Goal: Transaction & Acquisition: Obtain resource

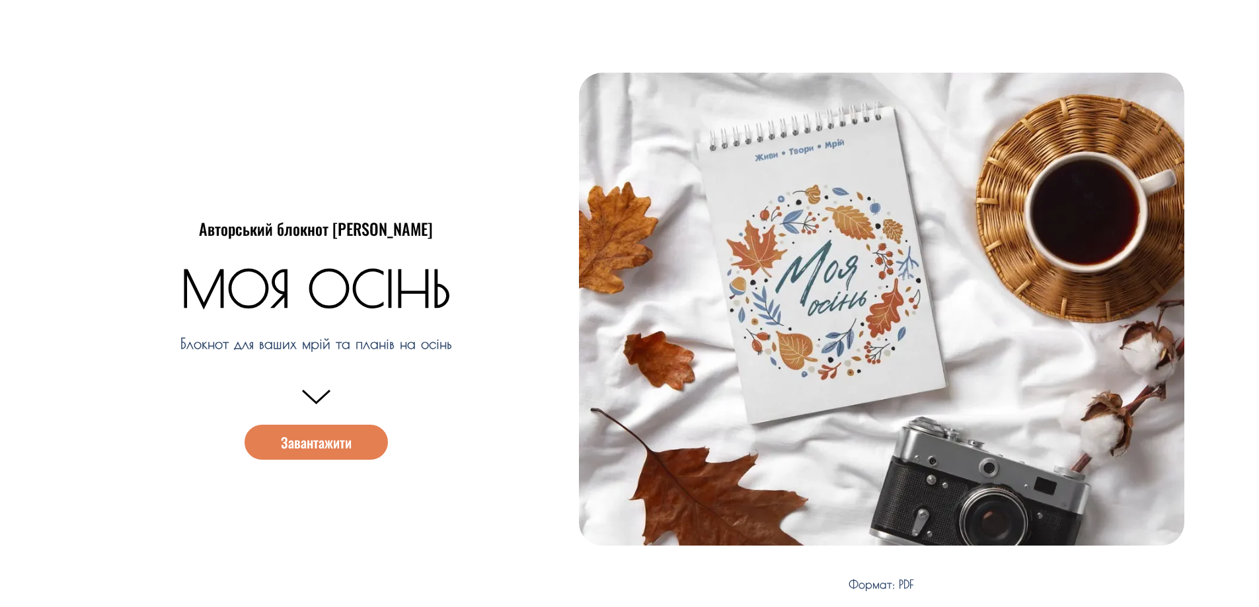
click at [318, 435] on span "Завантажити" at bounding box center [316, 442] width 71 height 14
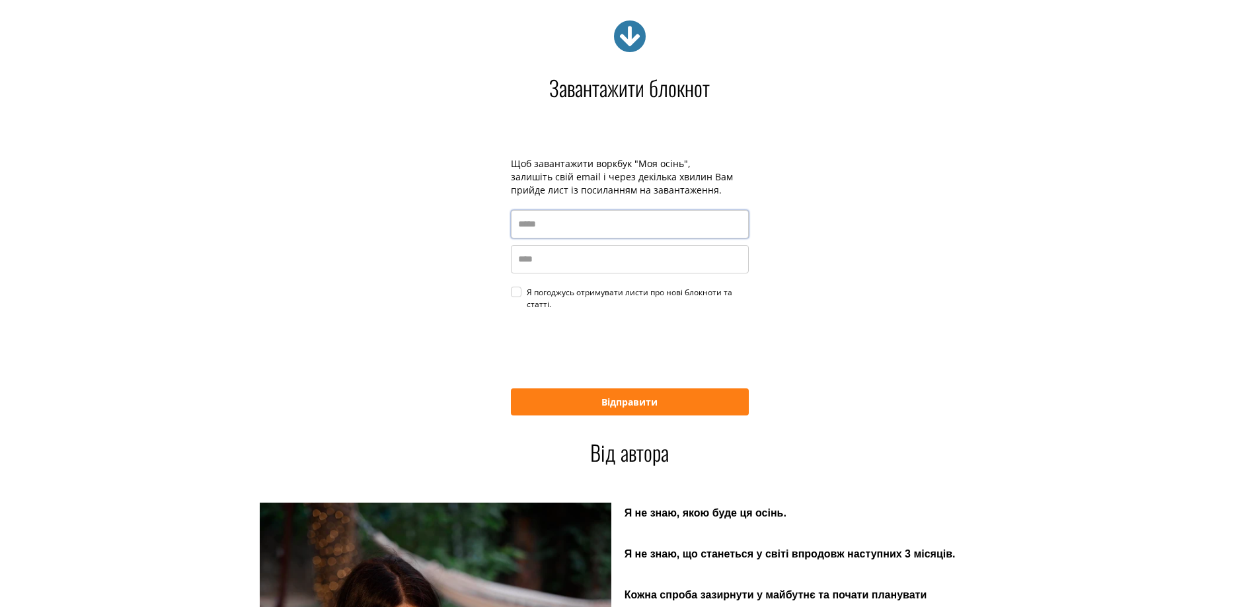
click at [522, 228] on input "email" at bounding box center [630, 224] width 238 height 28
type input "**********"
click at [521, 266] on input "name" at bounding box center [630, 259] width 238 height 28
click at [517, 298] on label "Я погоджусь отримувати листи про нові блокноти та статті." at bounding box center [630, 299] width 238 height 24
click at [652, 266] on input "name" at bounding box center [630, 259] width 238 height 28
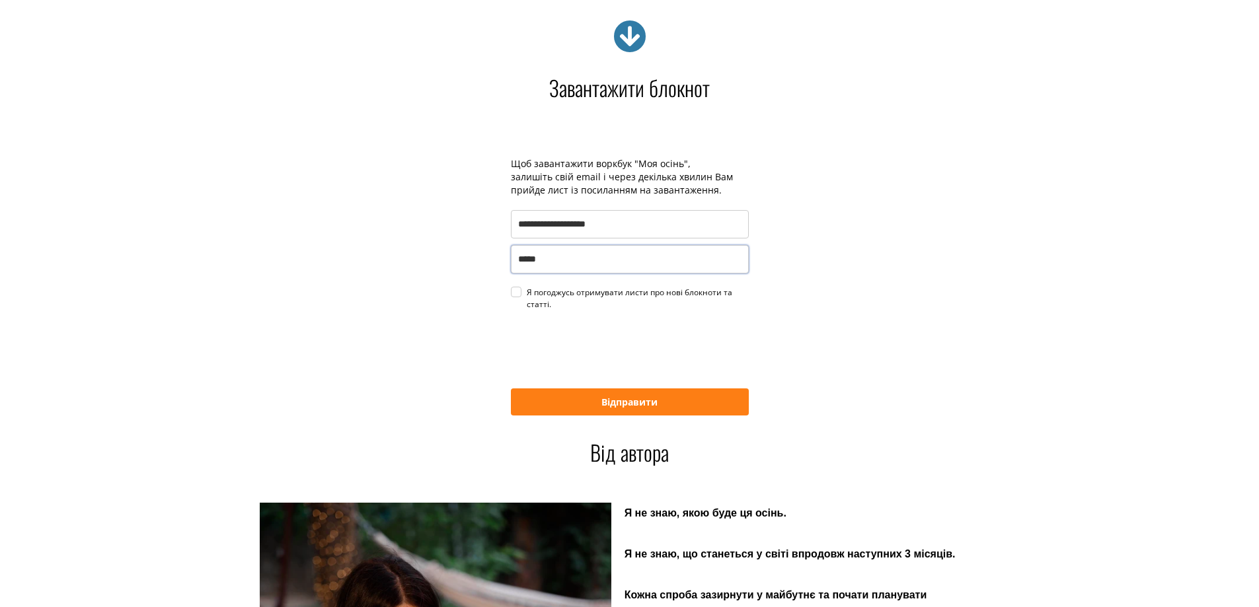
type input "******"
click at [601, 401] on button "Відправити" at bounding box center [630, 402] width 238 height 27
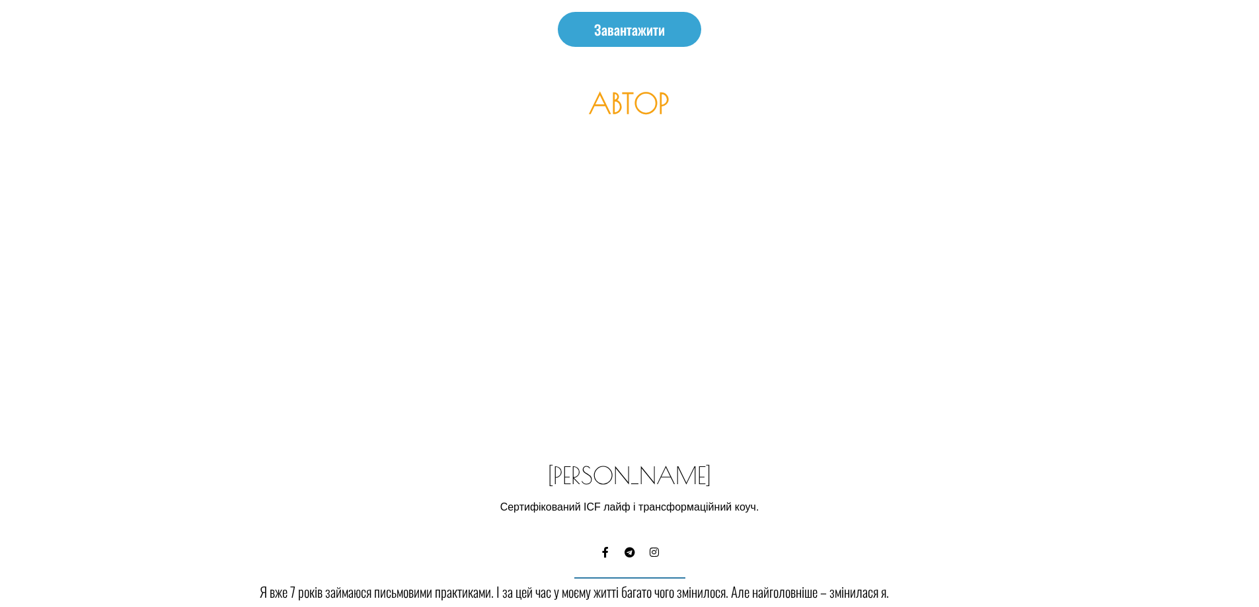
scroll to position [3197, 0]
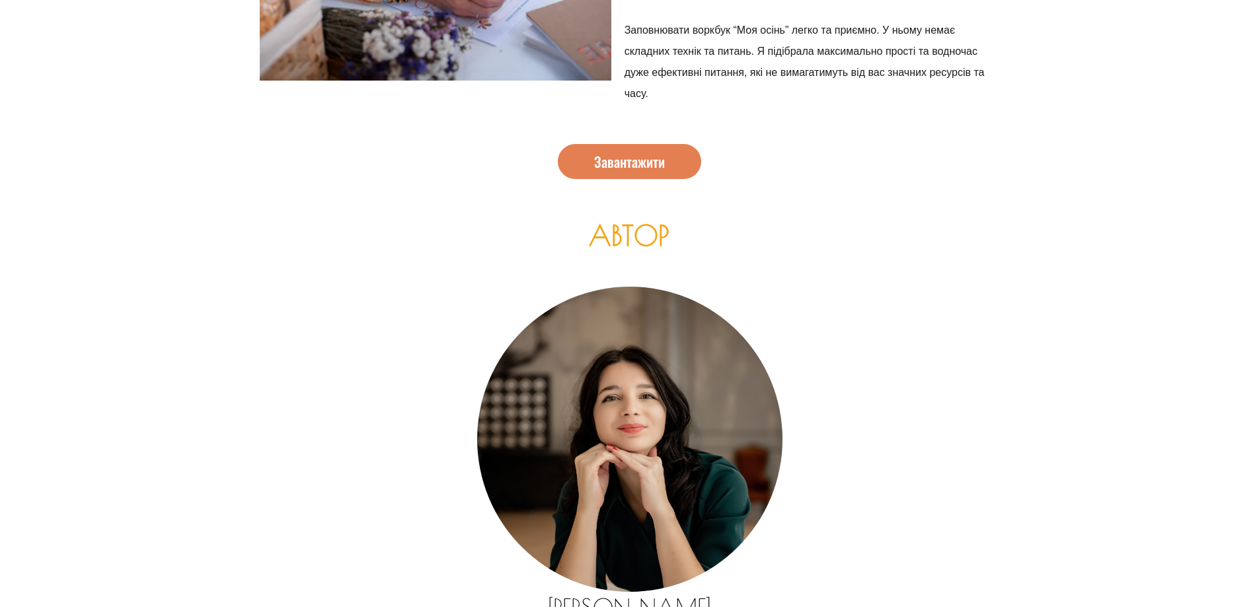
click at [661, 174] on link "Завантажити" at bounding box center [629, 161] width 143 height 35
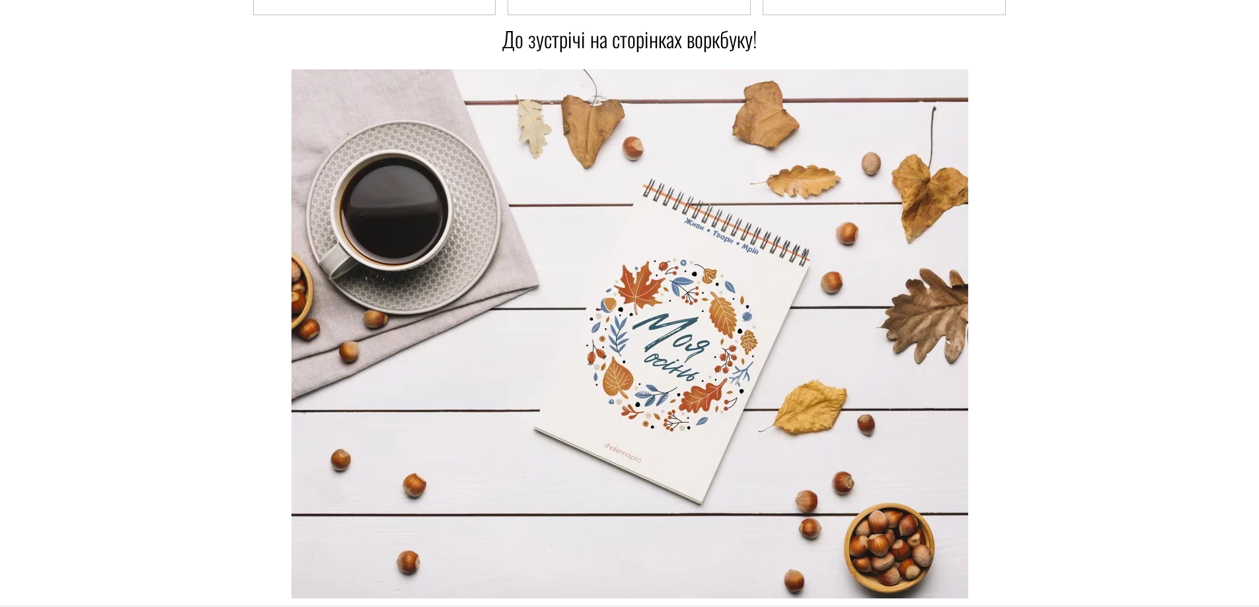
scroll to position [4298, 0]
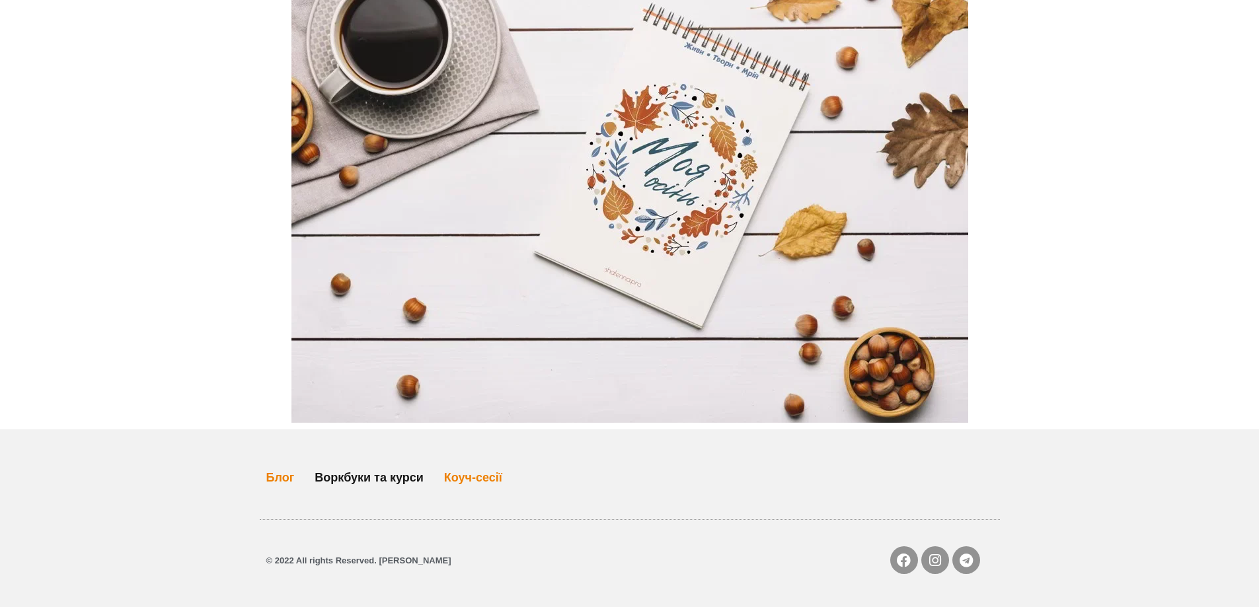
click at [416, 473] on link "Воркбуки та курси" at bounding box center [369, 478] width 109 height 30
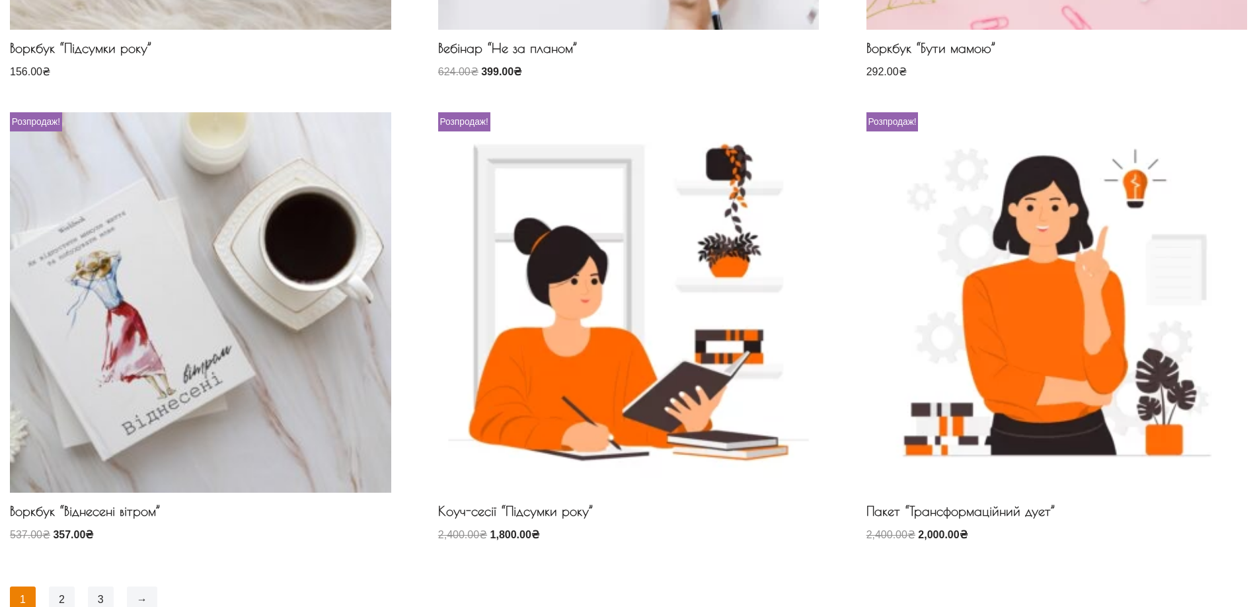
scroll to position [1123, 0]
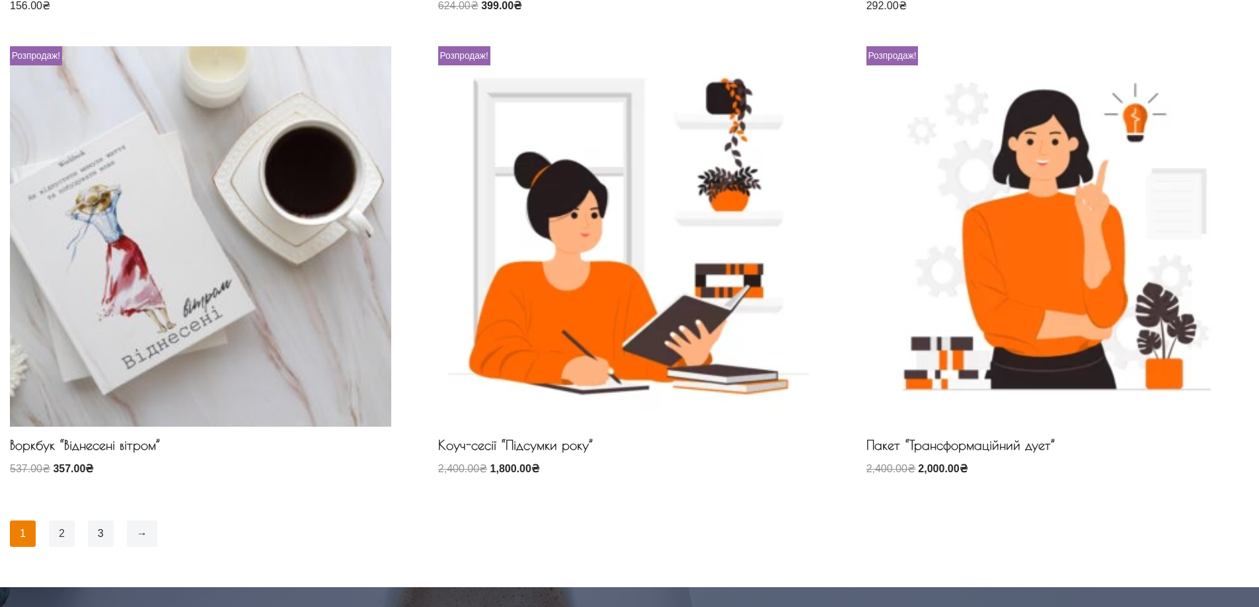
click at [51, 537] on link "2" at bounding box center [62, 534] width 26 height 26
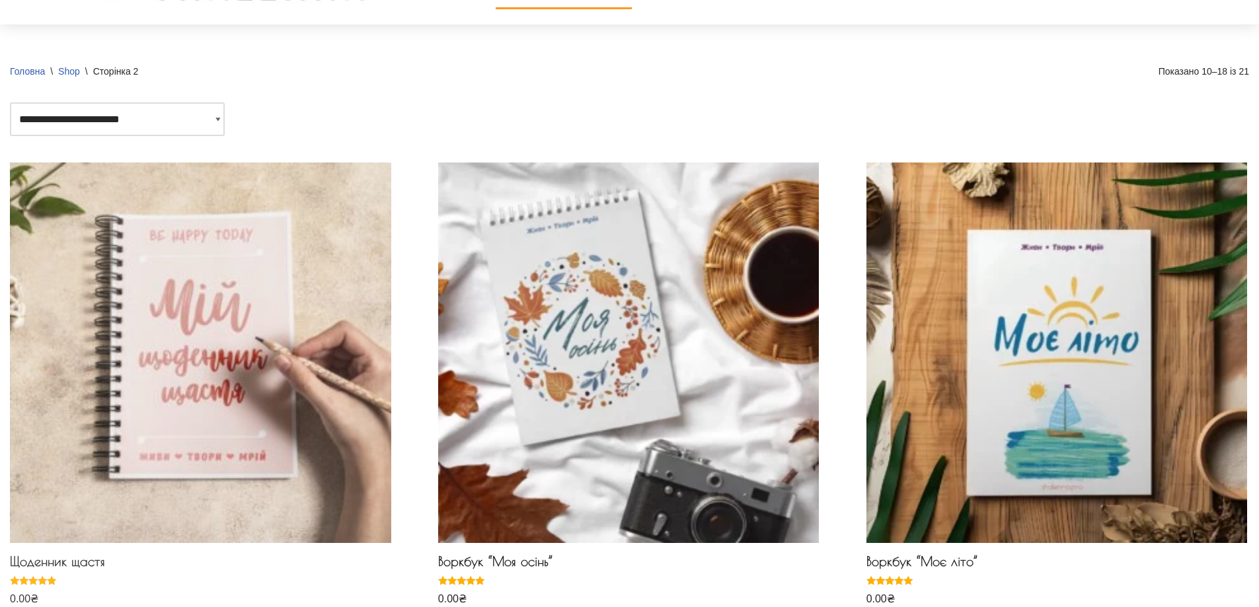
scroll to position [330, 0]
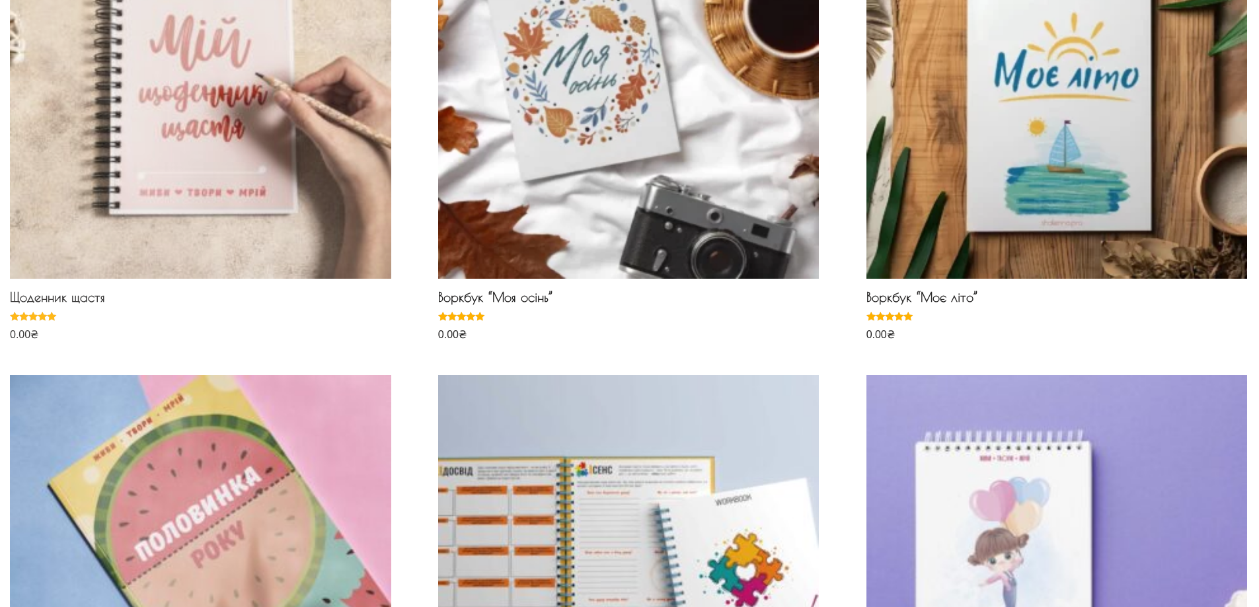
click at [54, 298] on h2 "Щоденник щастя" at bounding box center [200, 300] width 381 height 22
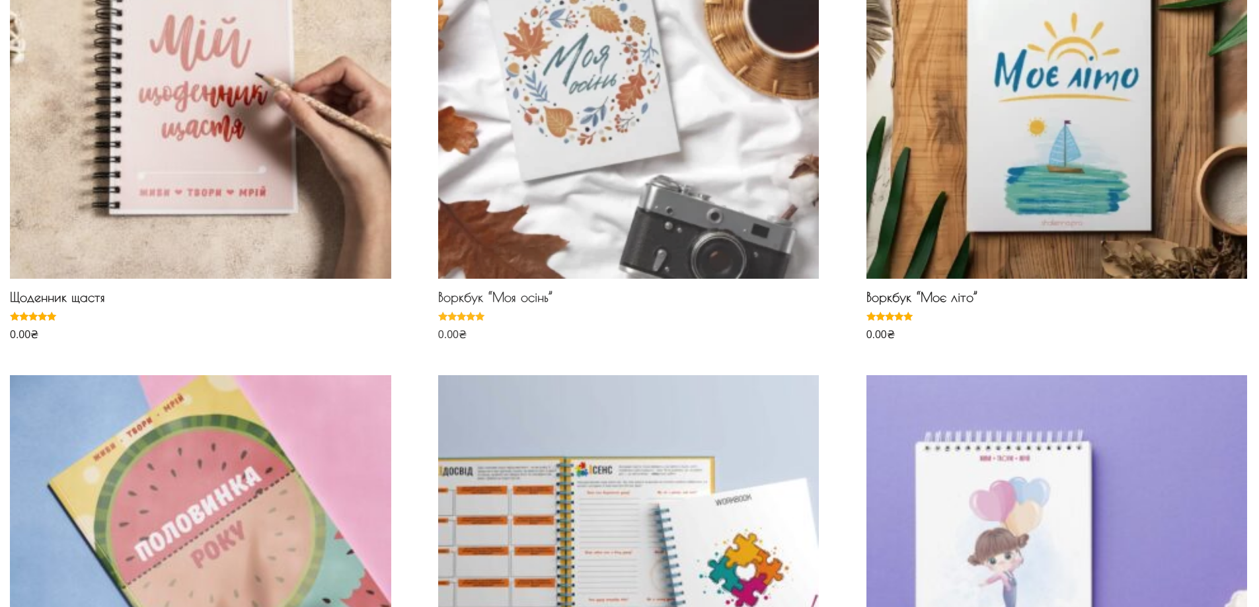
click at [501, 290] on h2 "Воркбук “Моя осінь”" at bounding box center [628, 300] width 381 height 22
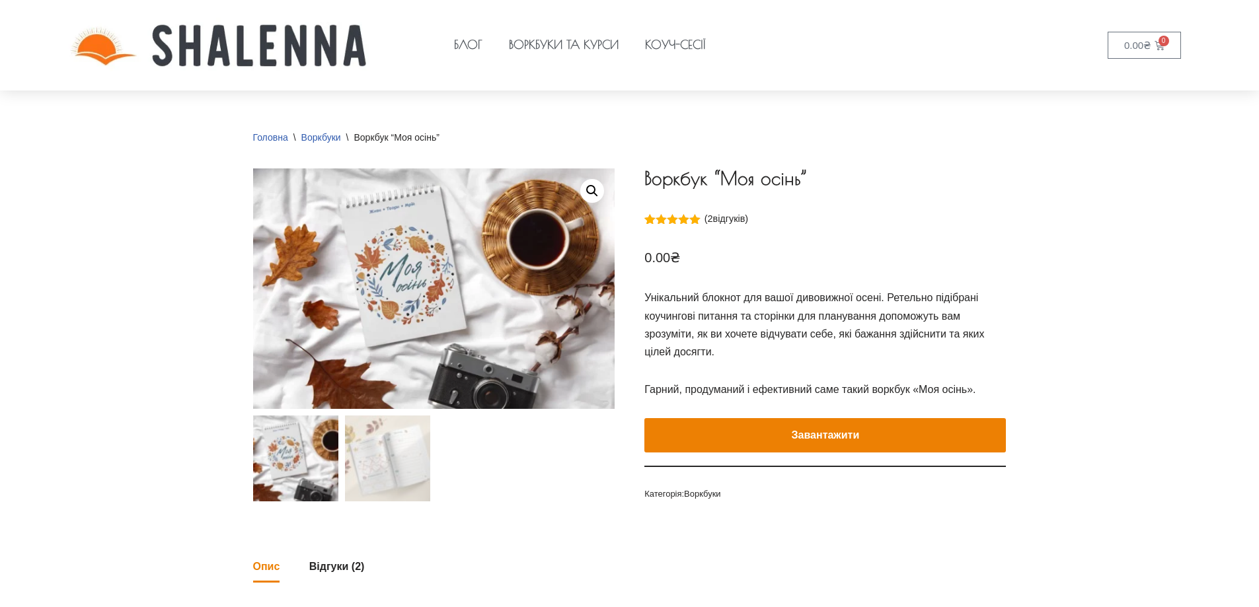
click at [750, 418] on button "Завантажити" at bounding box center [824, 435] width 361 height 34
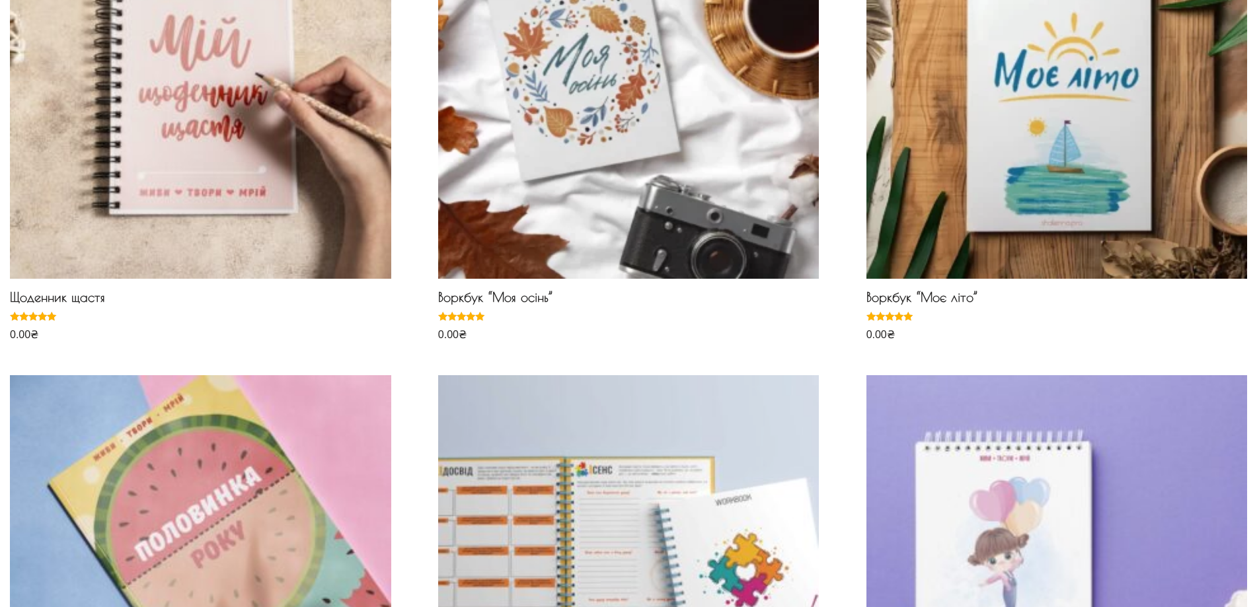
scroll to position [330, 0]
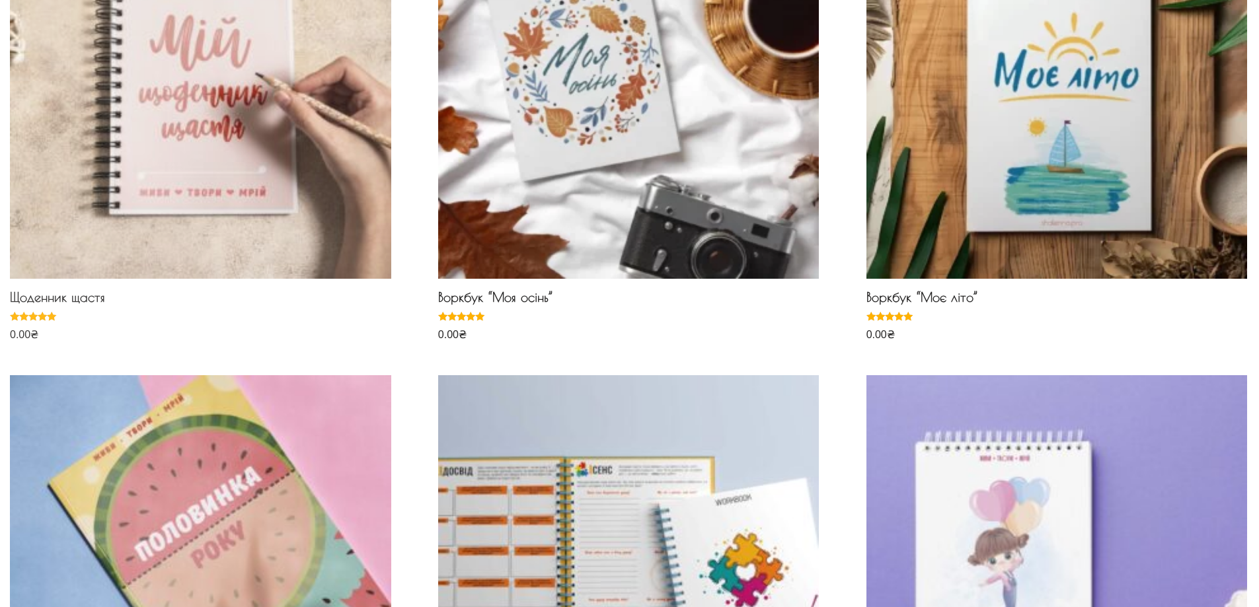
click at [67, 301] on h2 "Щоденник щастя" at bounding box center [200, 300] width 381 height 22
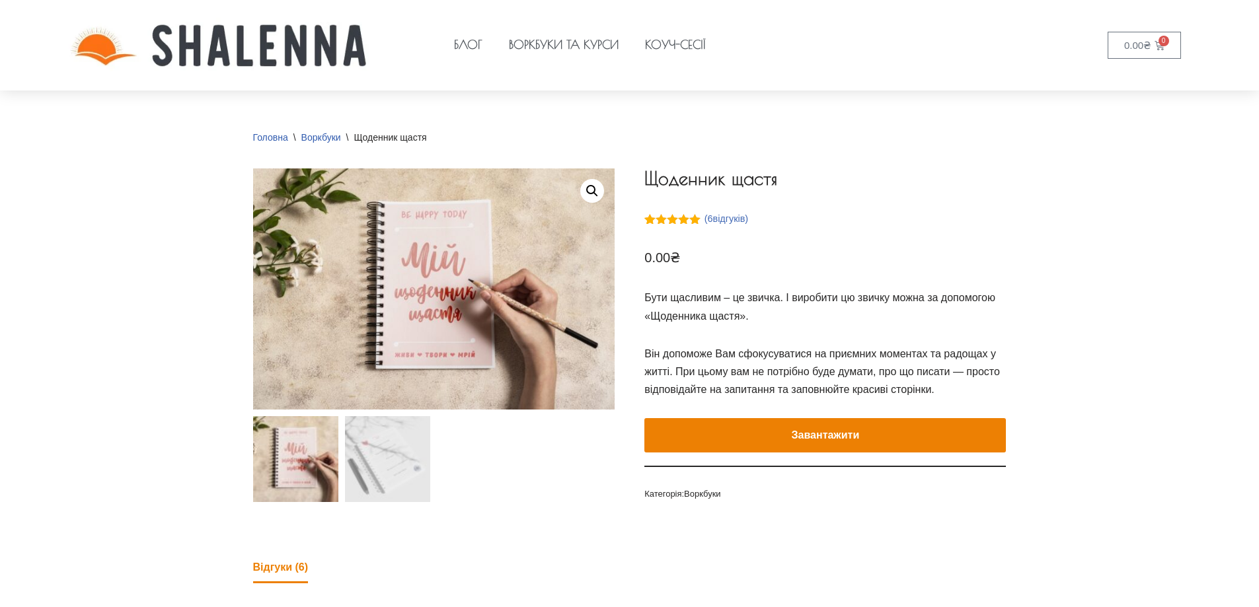
click at [723, 216] on link "( 6 відгуків)" at bounding box center [726, 218] width 44 height 11
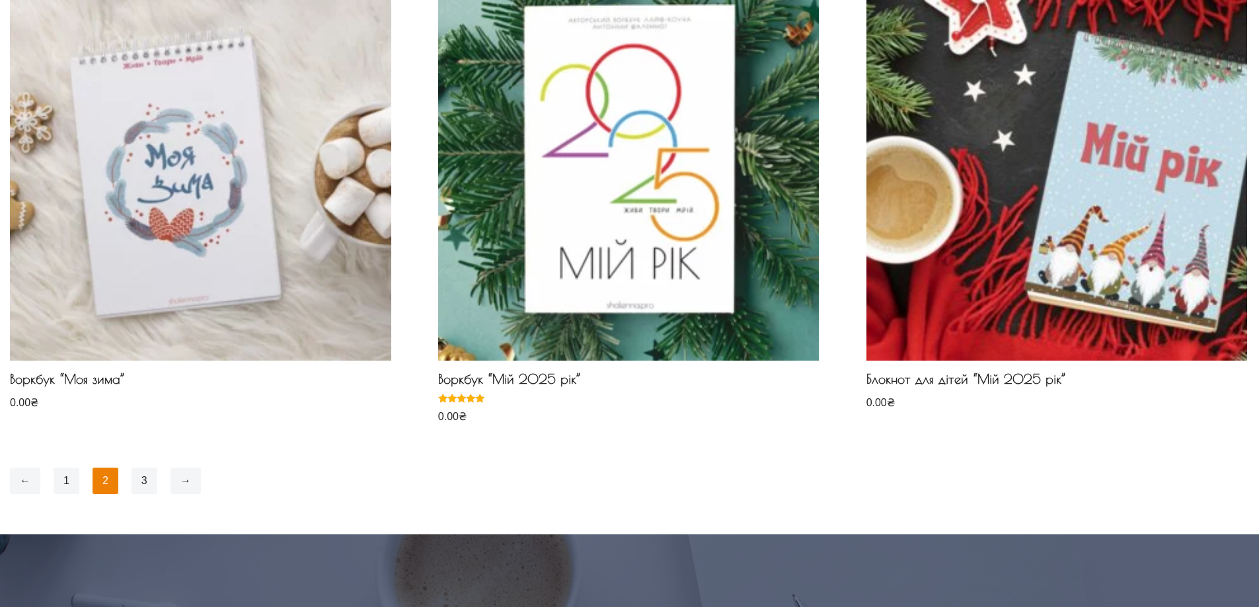
scroll to position [1255, 0]
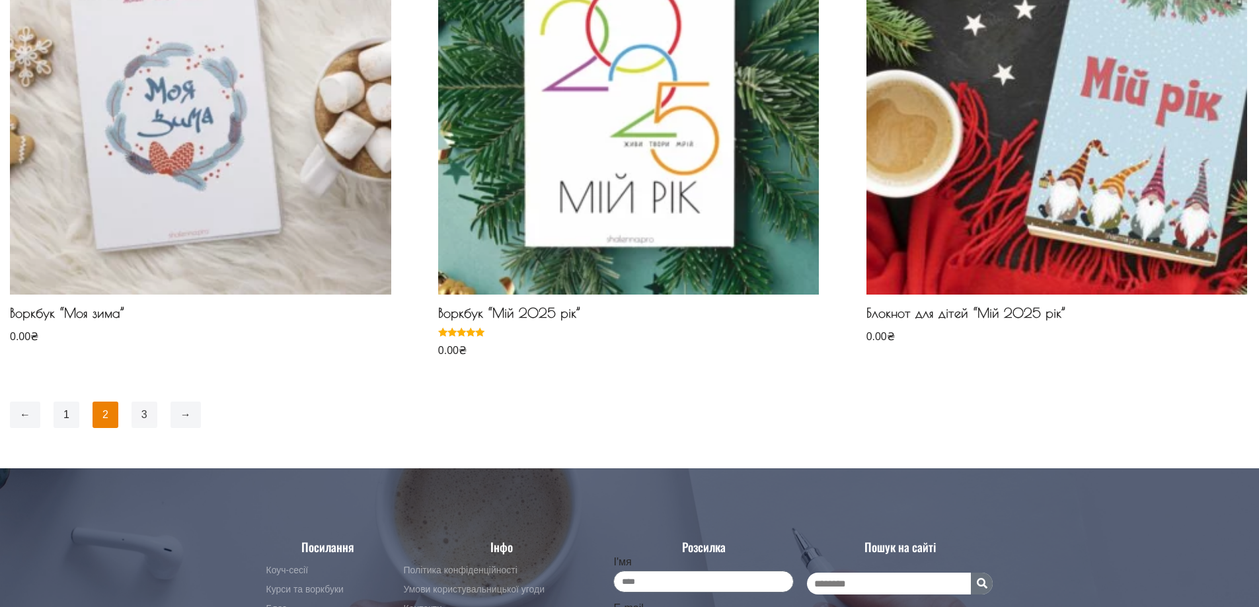
click at [153, 408] on link "3" at bounding box center [144, 415] width 26 height 26
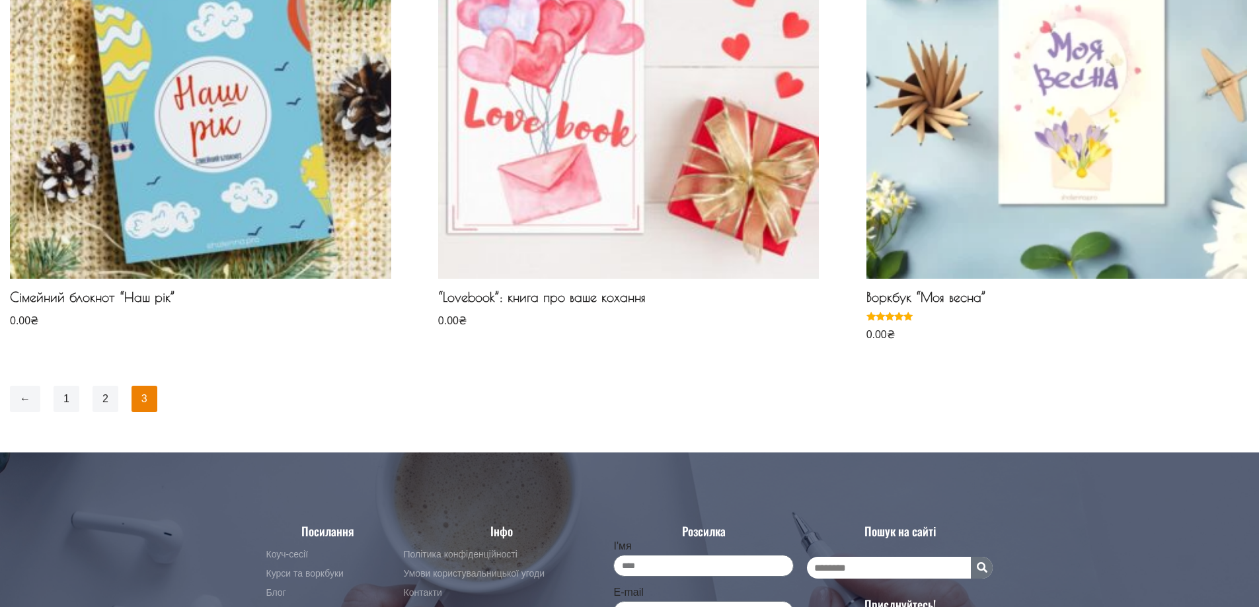
scroll to position [456, 0]
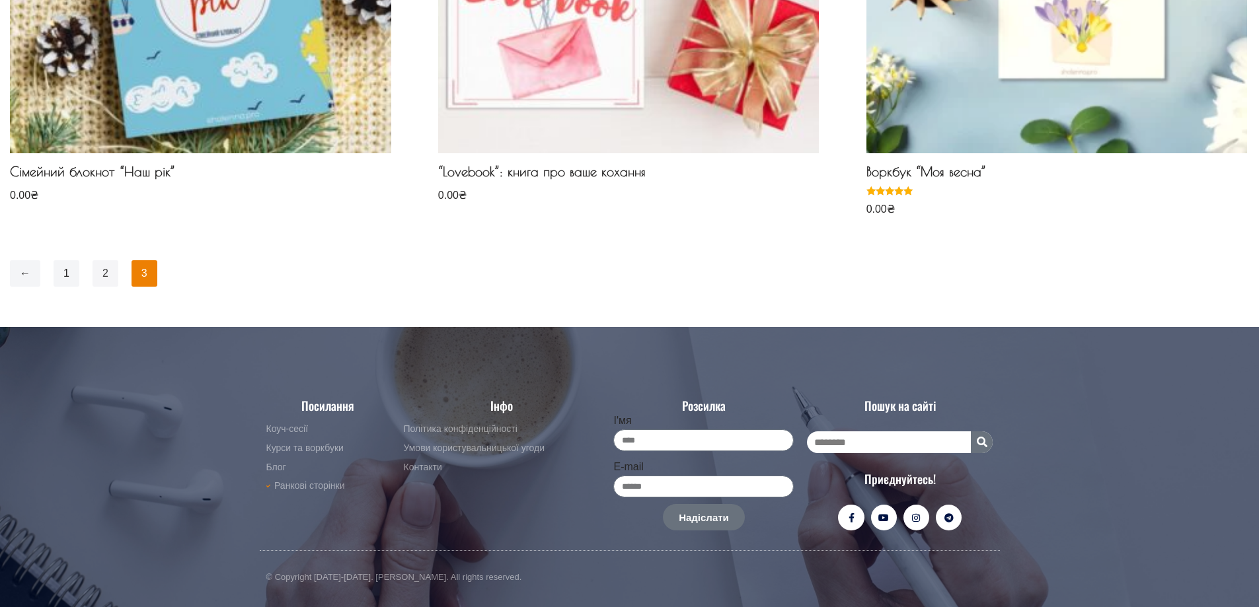
click at [104, 272] on link "2" at bounding box center [106, 273] width 26 height 26
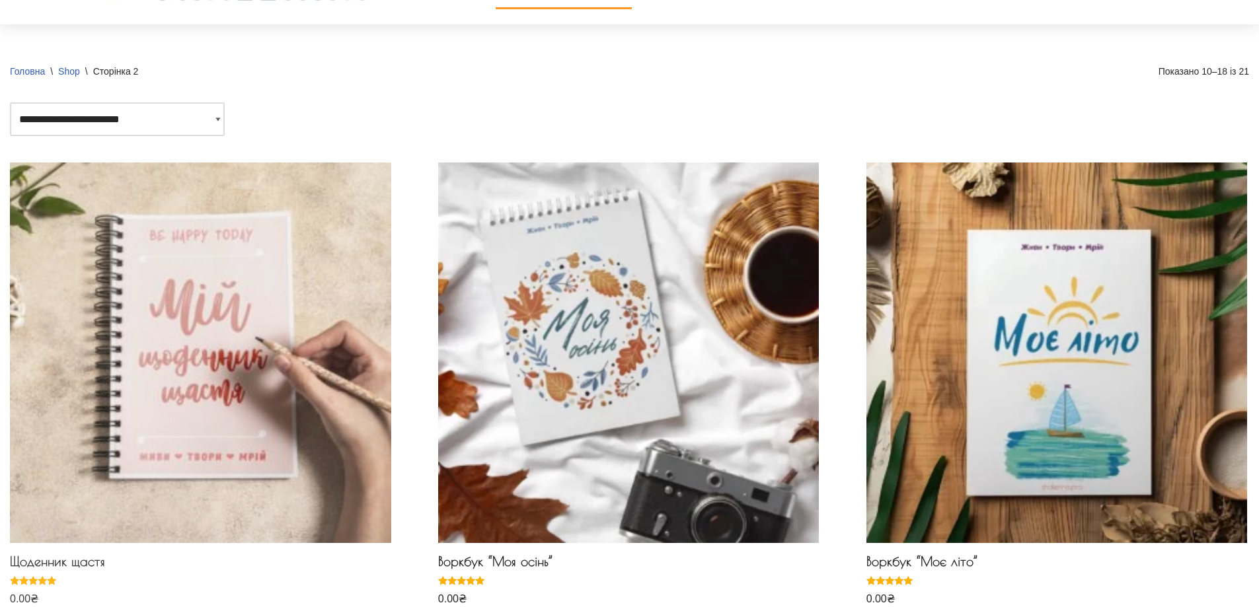
scroll to position [396, 0]
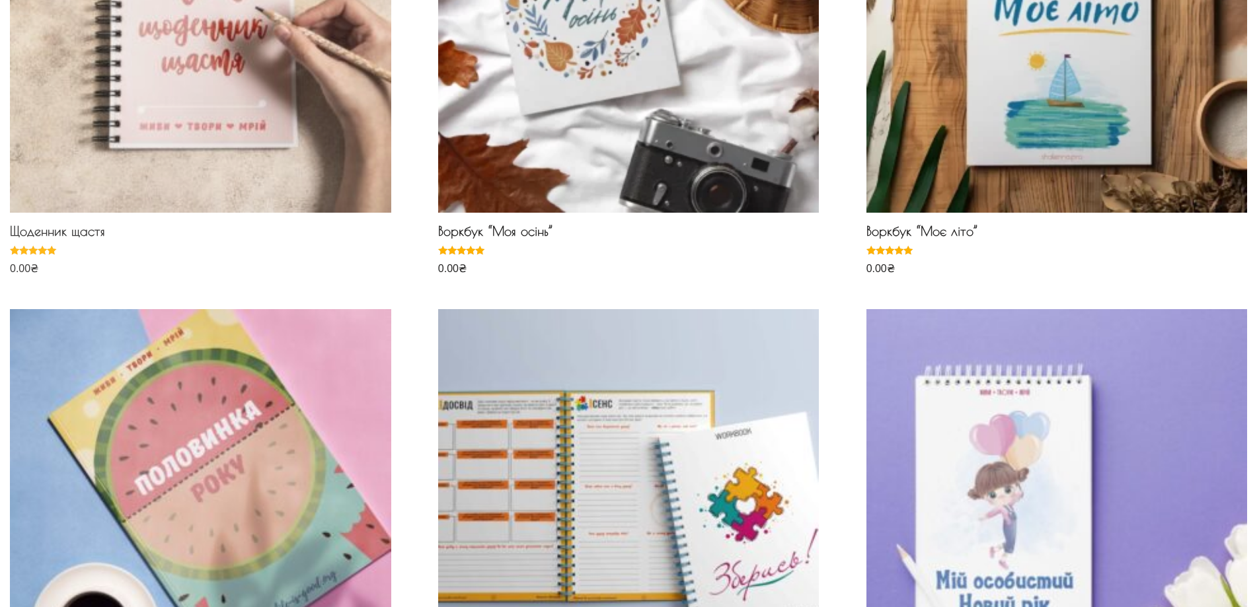
click at [86, 227] on h2 "Щоденник щастя" at bounding box center [200, 234] width 381 height 22
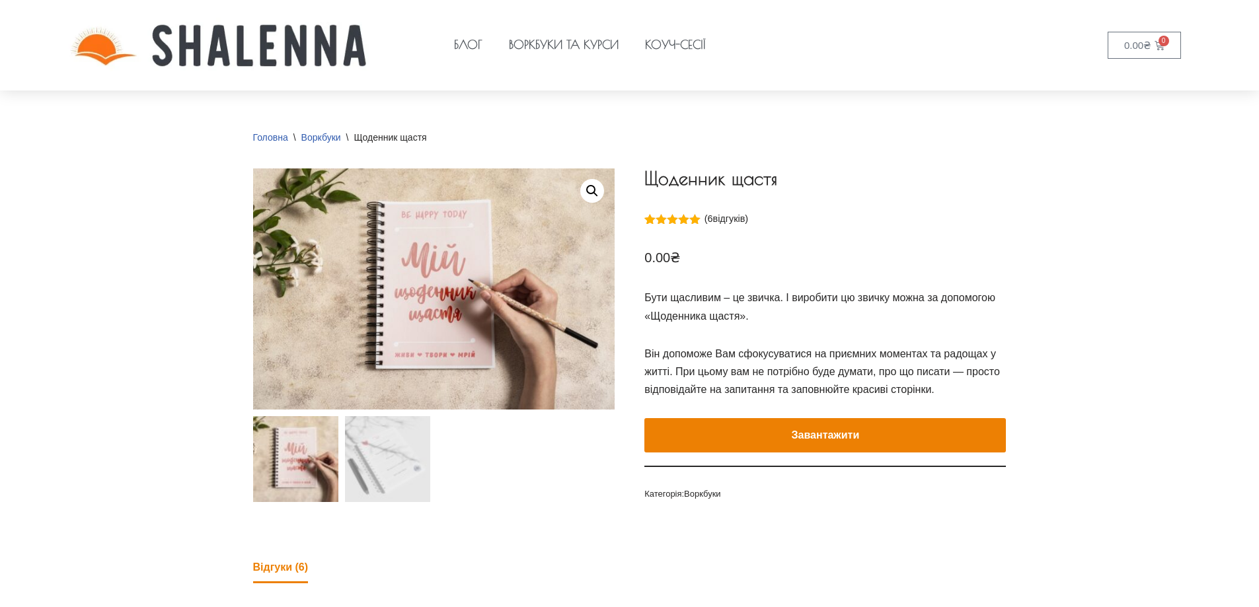
click at [827, 439] on button "Завантажити" at bounding box center [824, 435] width 361 height 34
